Goal: Information Seeking & Learning: Find specific fact

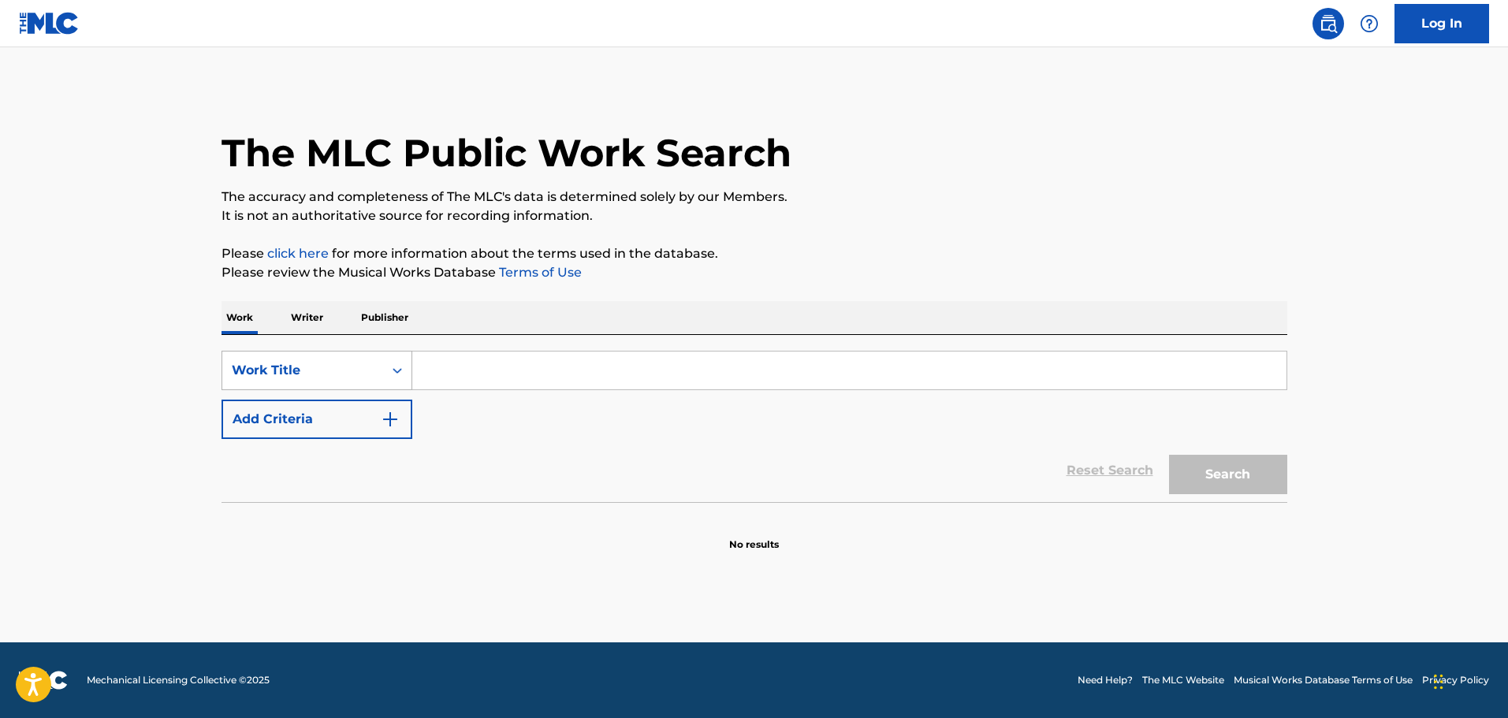
click at [378, 367] on div "Work Title" at bounding box center [302, 370] width 161 height 30
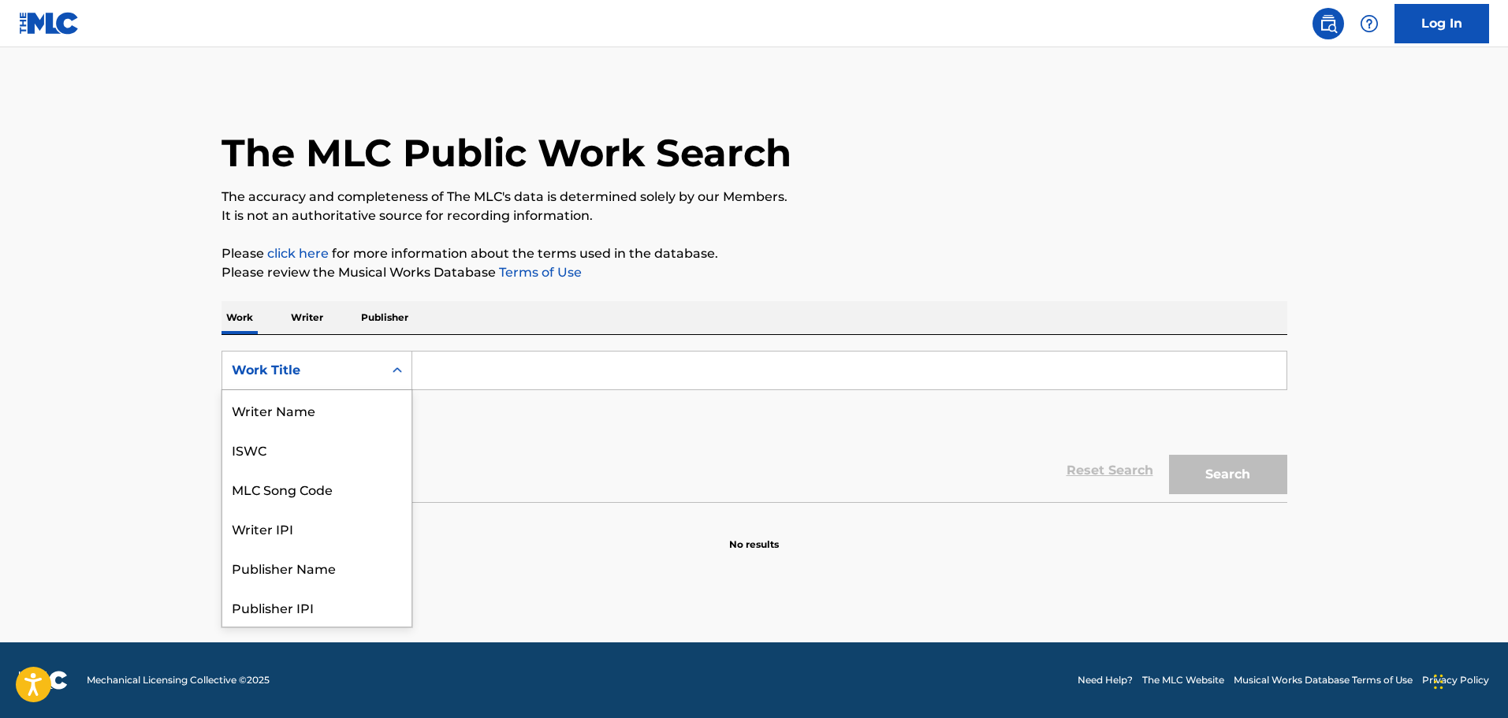
scroll to position [79, 0]
click at [324, 491] on div "Publisher Name" at bounding box center [316, 488] width 189 height 39
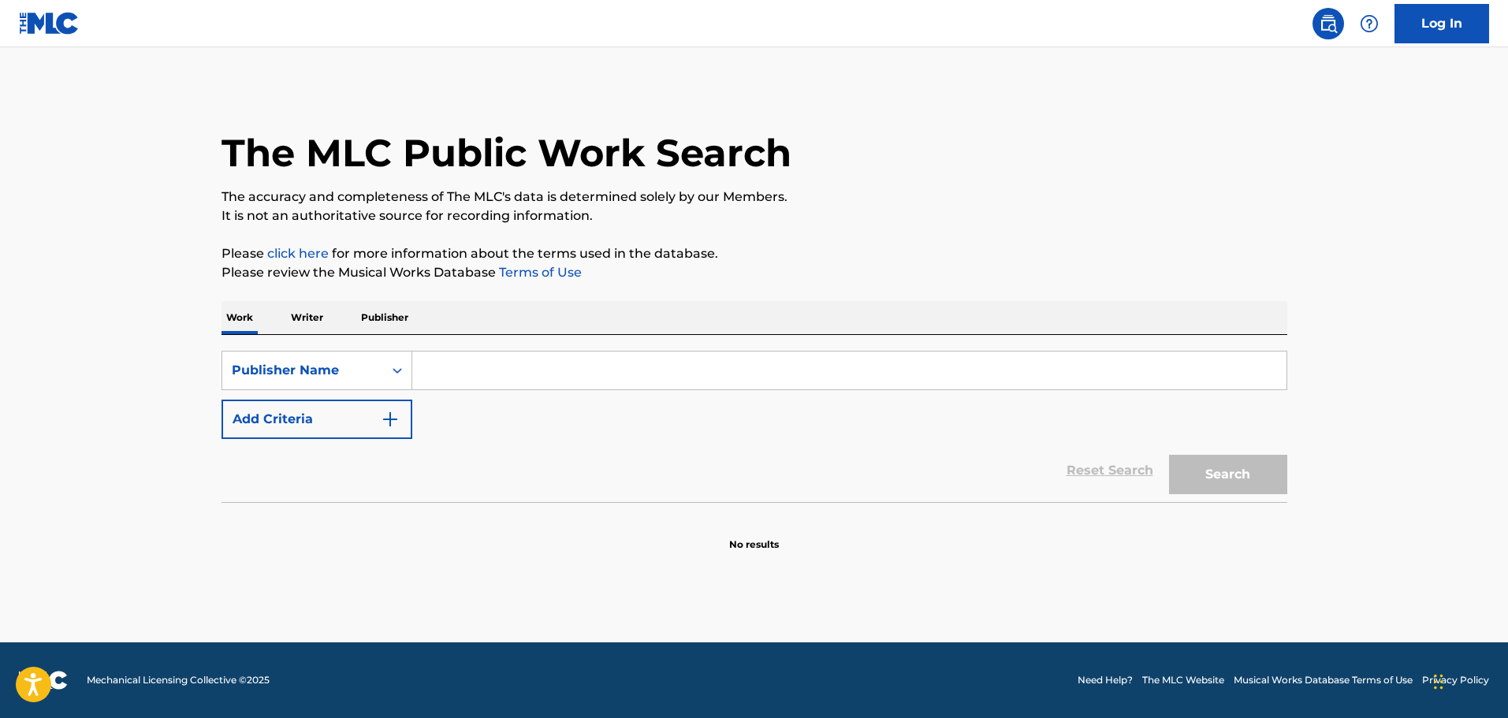
click at [444, 374] on input "Search Form" at bounding box center [849, 371] width 874 height 38
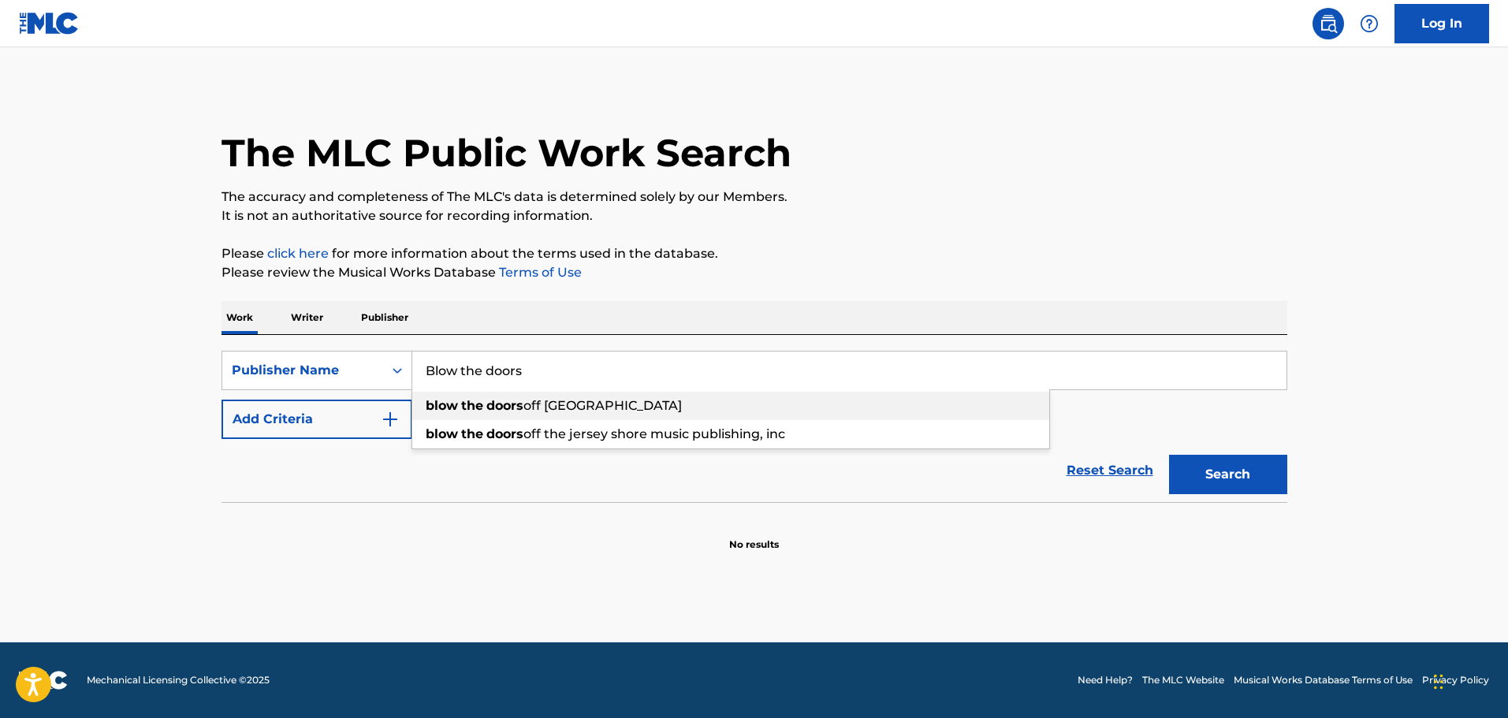
click at [550, 411] on span "off [GEOGRAPHIC_DATA]" at bounding box center [602, 405] width 158 height 15
type input "blow the doors off [GEOGRAPHIC_DATA]"
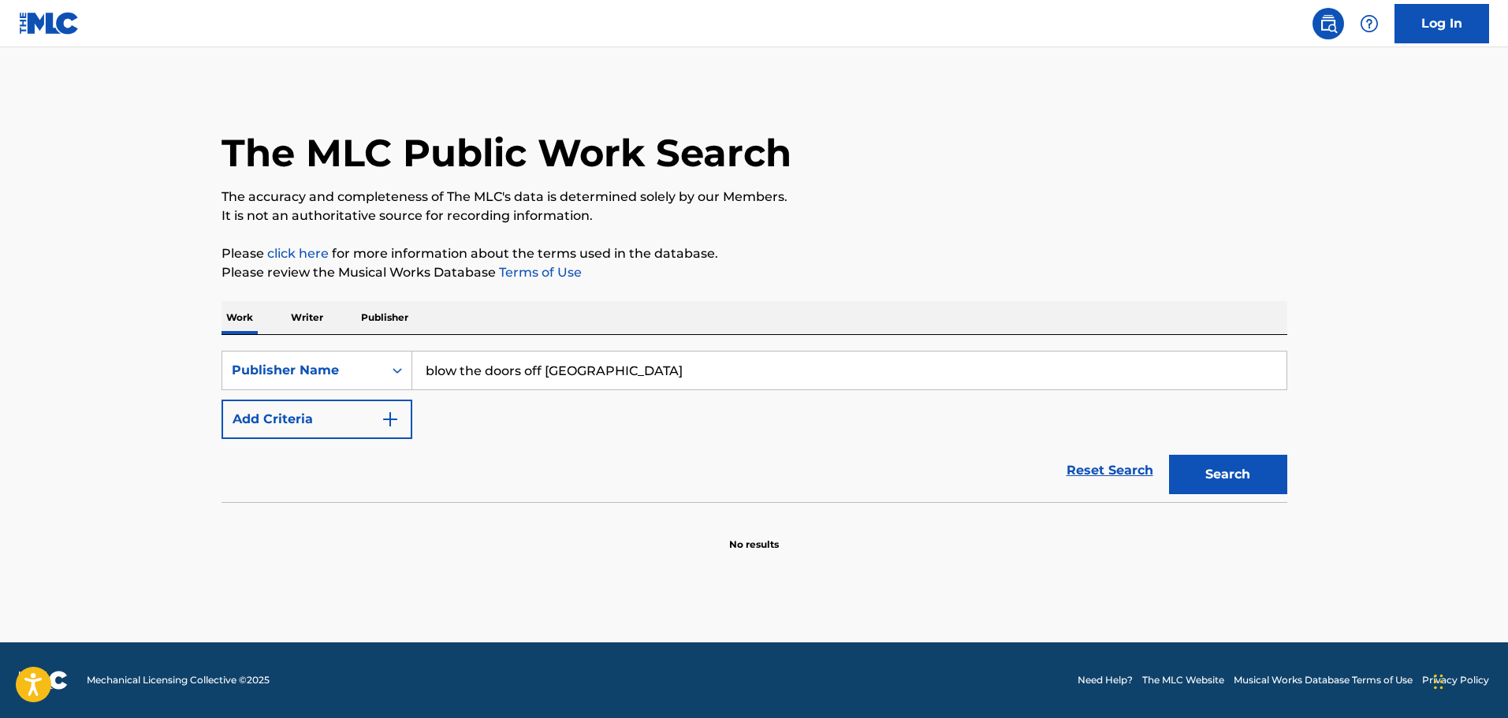
click at [1208, 466] on button "Search" at bounding box center [1228, 474] width 118 height 39
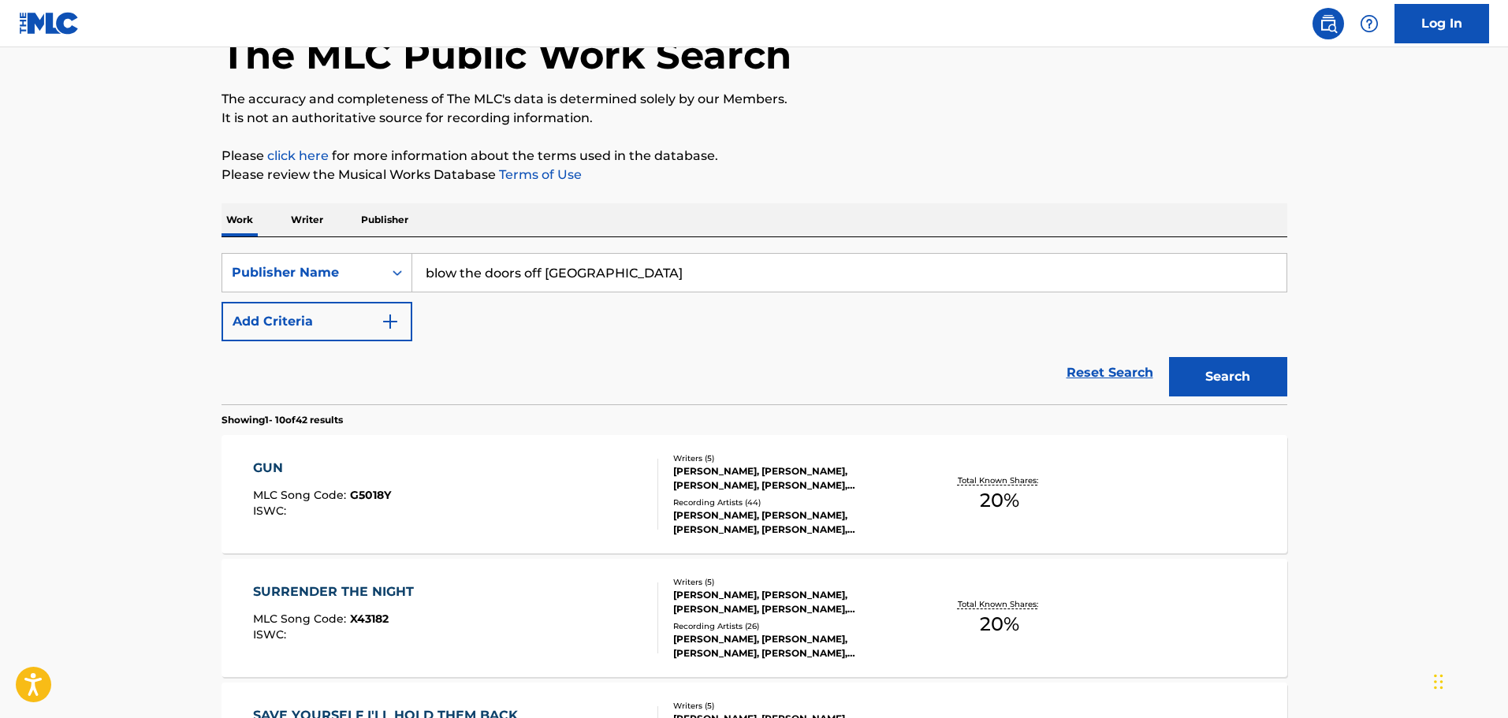
scroll to position [132, 0]
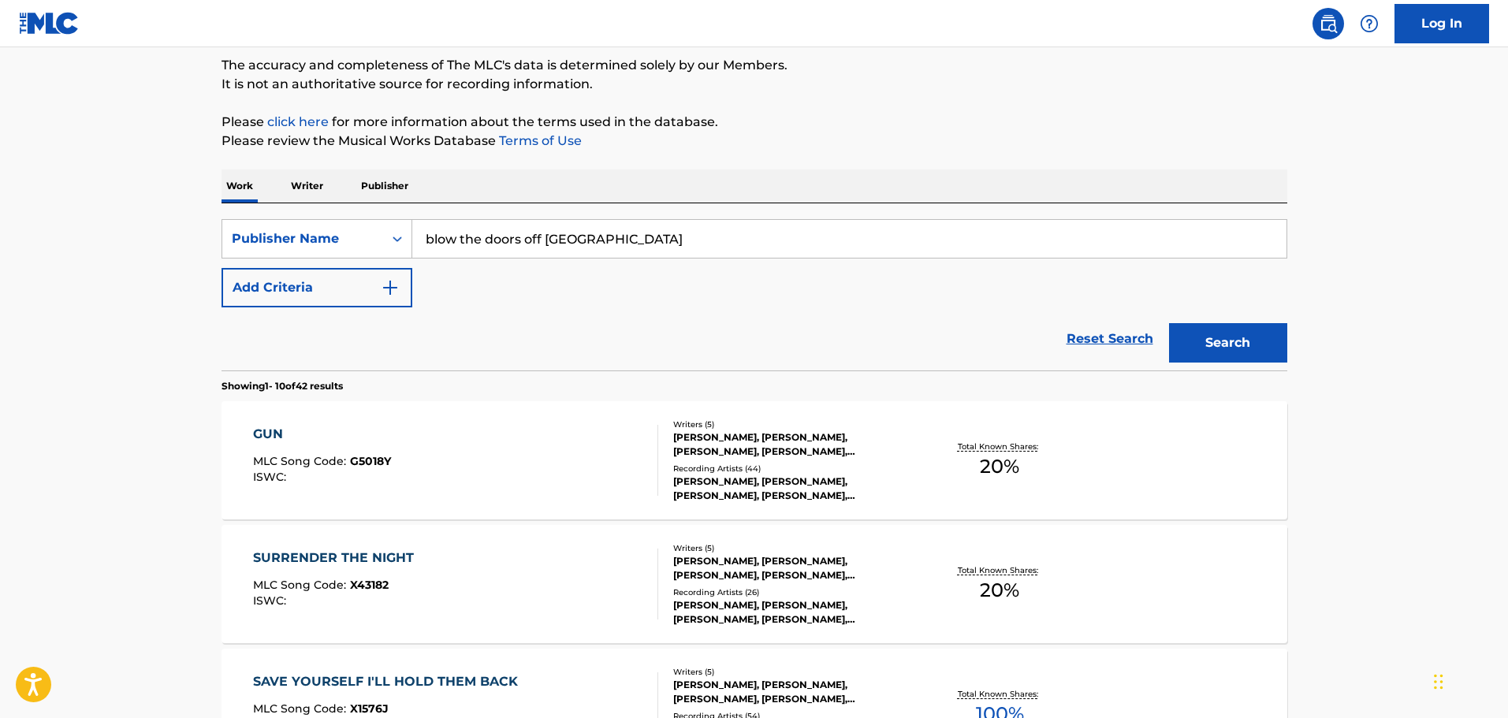
click at [796, 446] on div "[PERSON_NAME], [PERSON_NAME], [PERSON_NAME], [PERSON_NAME], [PERSON_NAME]" at bounding box center [792, 444] width 238 height 28
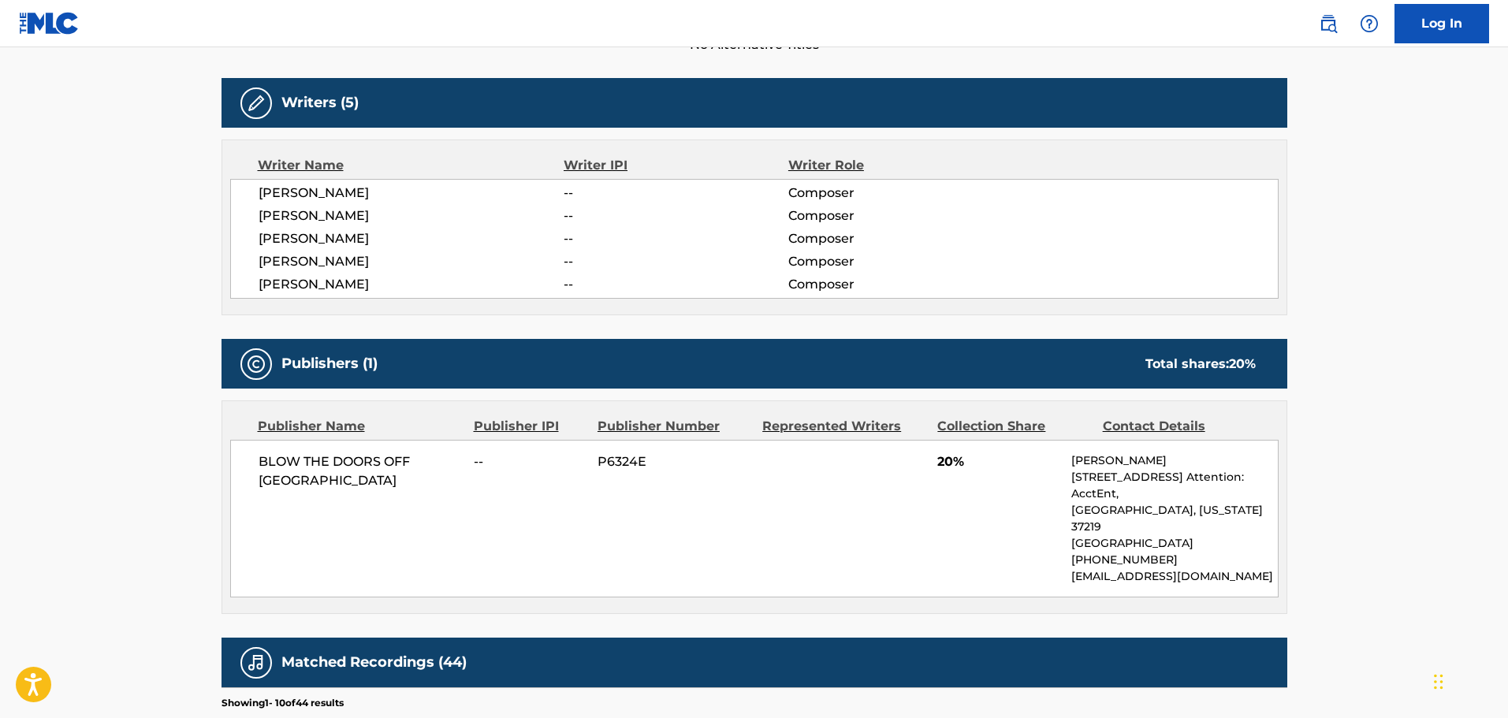
scroll to position [394, 0]
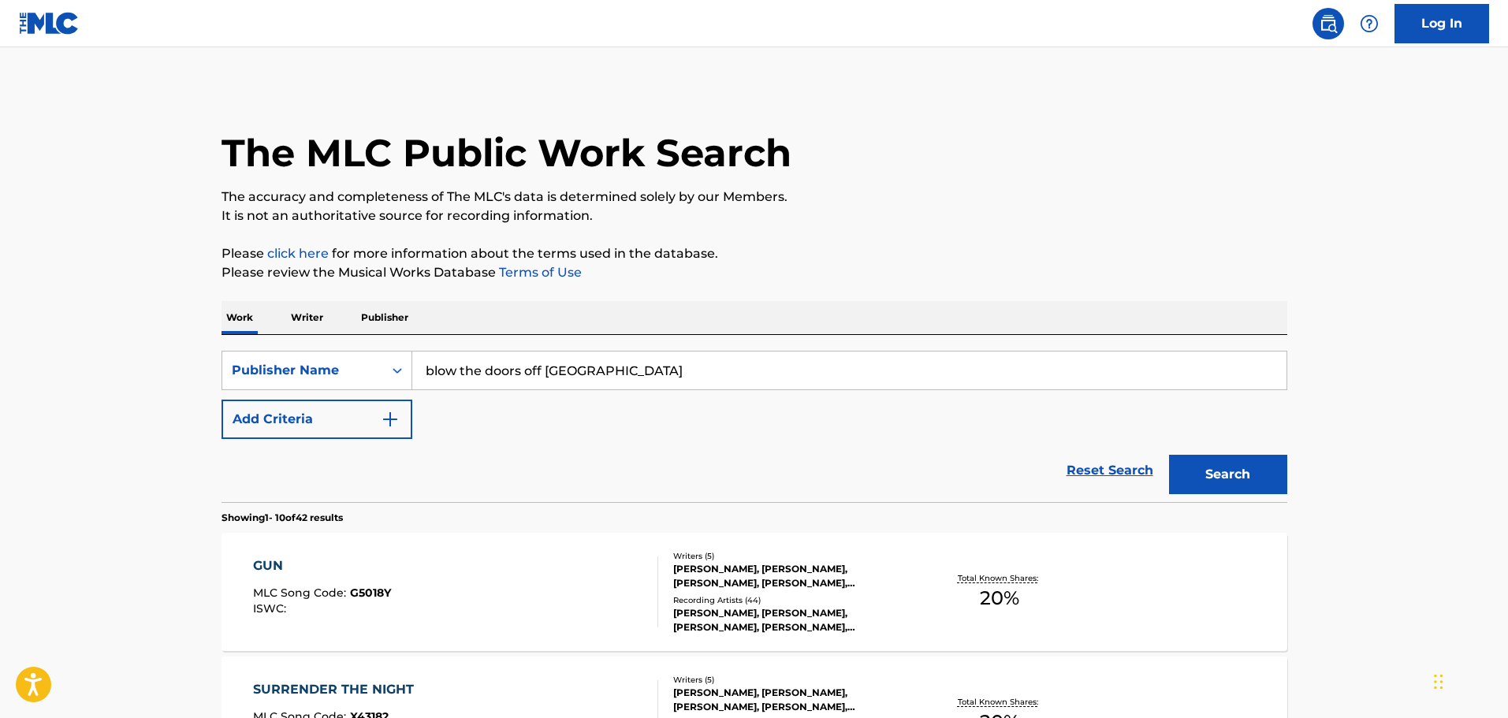
click at [612, 371] on input "blow the doors off [GEOGRAPHIC_DATA]" at bounding box center [849, 371] width 874 height 38
type input "blow the doors off chicago music"
click at [1225, 476] on button "Search" at bounding box center [1228, 474] width 118 height 39
